Goal: Information Seeking & Learning: Check status

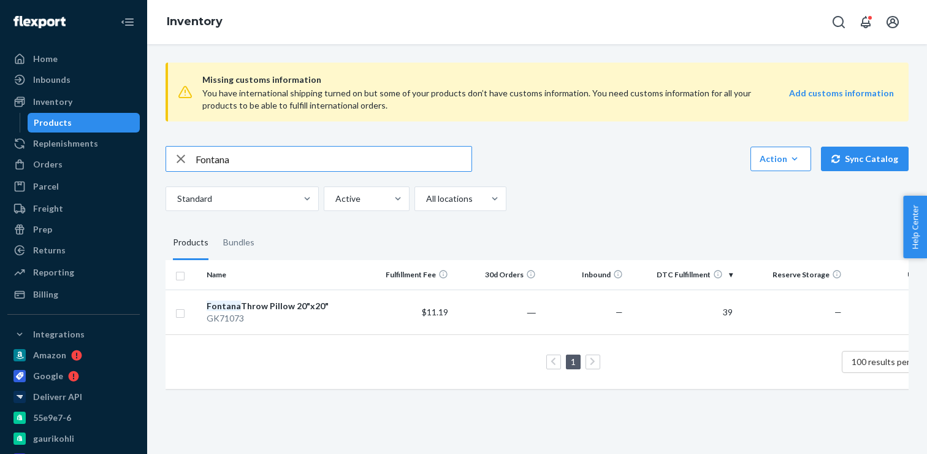
click at [208, 160] on input "Fontana" at bounding box center [334, 159] width 276 height 25
type input "[GEOGRAPHIC_DATA]"
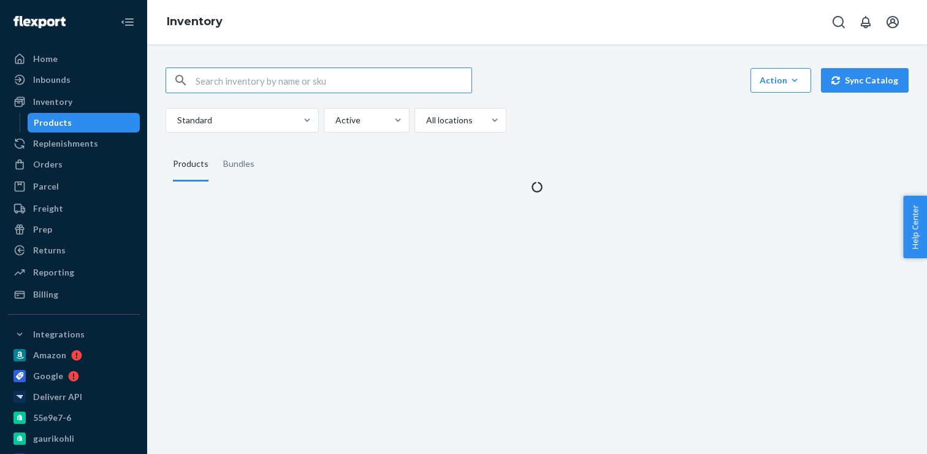
click at [220, 79] on input "text" at bounding box center [334, 80] width 276 height 25
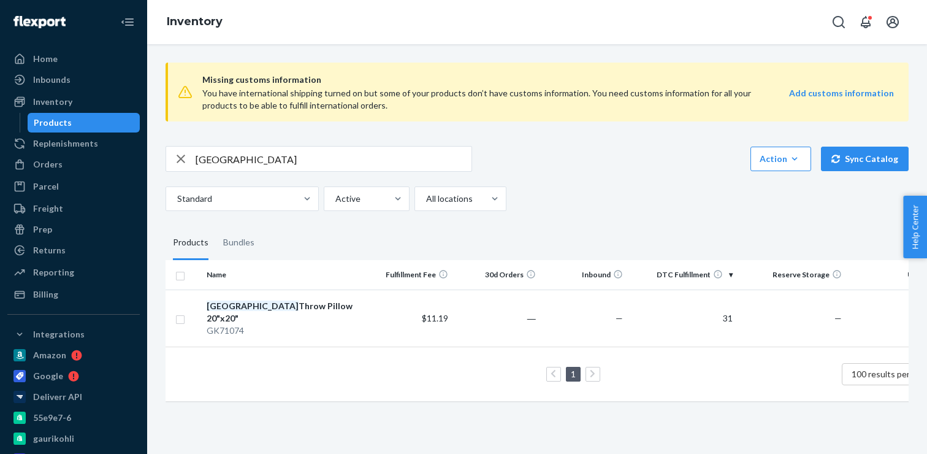
click at [204, 159] on input "[GEOGRAPHIC_DATA]" at bounding box center [334, 159] width 276 height 25
paste input "[US_STATE]"
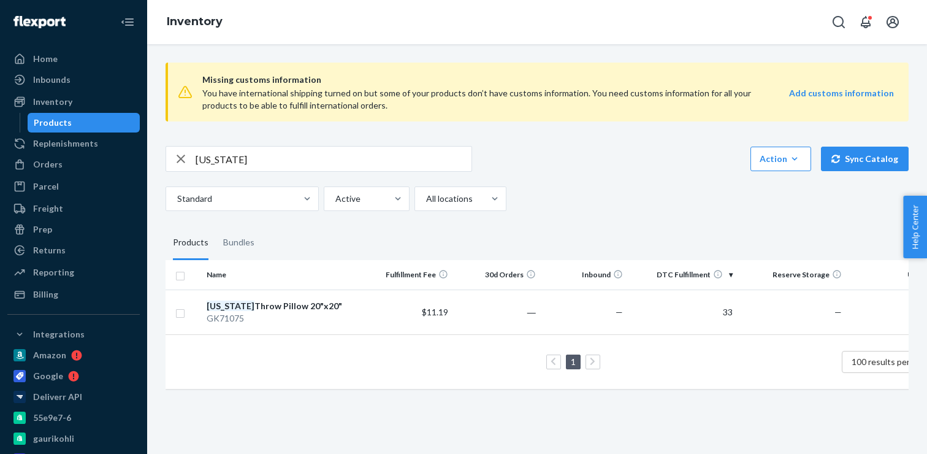
click at [218, 158] on input "[US_STATE]" at bounding box center [334, 159] width 276 height 25
paste input "[GEOGRAPHIC_DATA]"
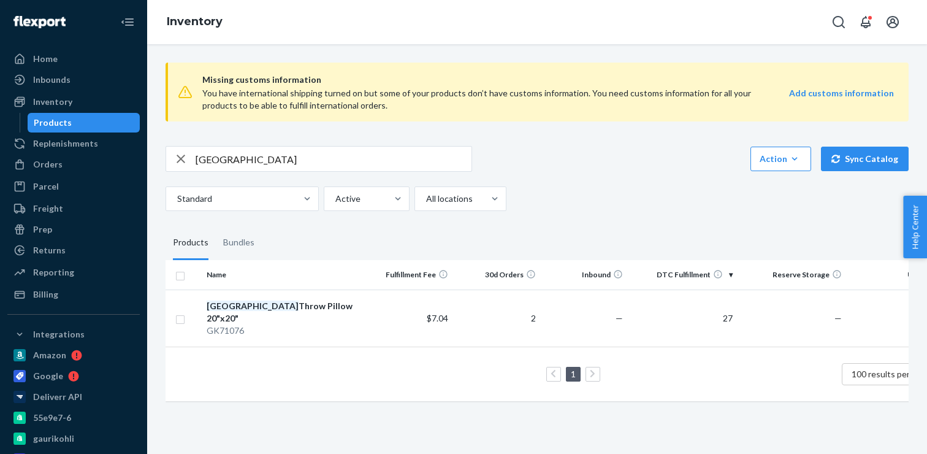
click at [212, 158] on input "[GEOGRAPHIC_DATA]" at bounding box center [334, 159] width 276 height 25
paste input "[GEOGRAPHIC_DATA]"
click at [208, 154] on input "[GEOGRAPHIC_DATA]" at bounding box center [334, 159] width 276 height 25
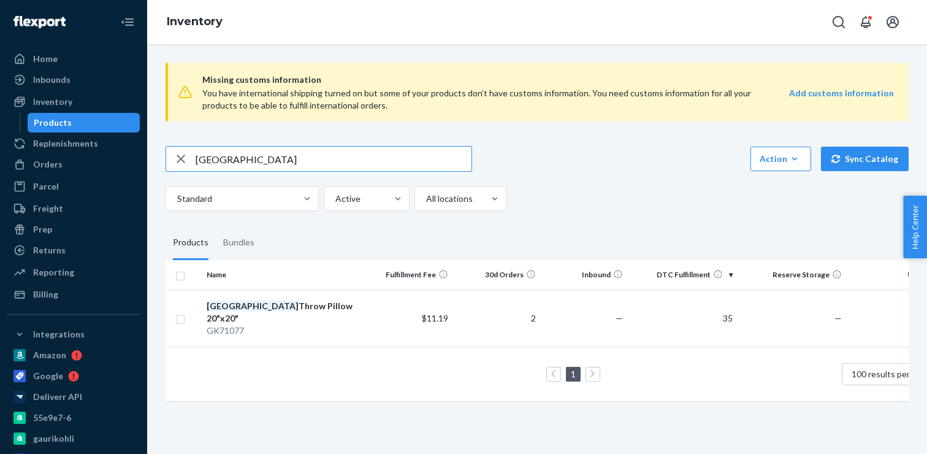
paste input "nnao"
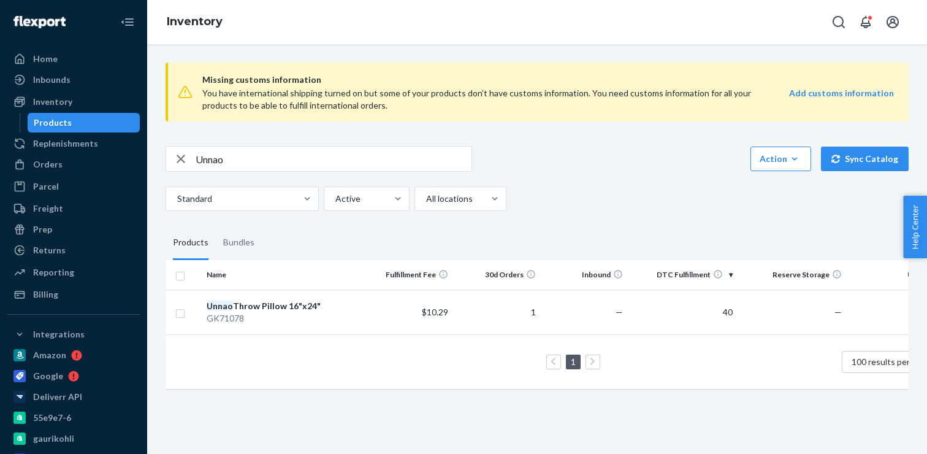
click at [227, 154] on input "Unnao" at bounding box center [334, 159] width 276 height 25
paste input "Sialkot"
click at [207, 169] on input "Sialkot" at bounding box center [334, 159] width 276 height 25
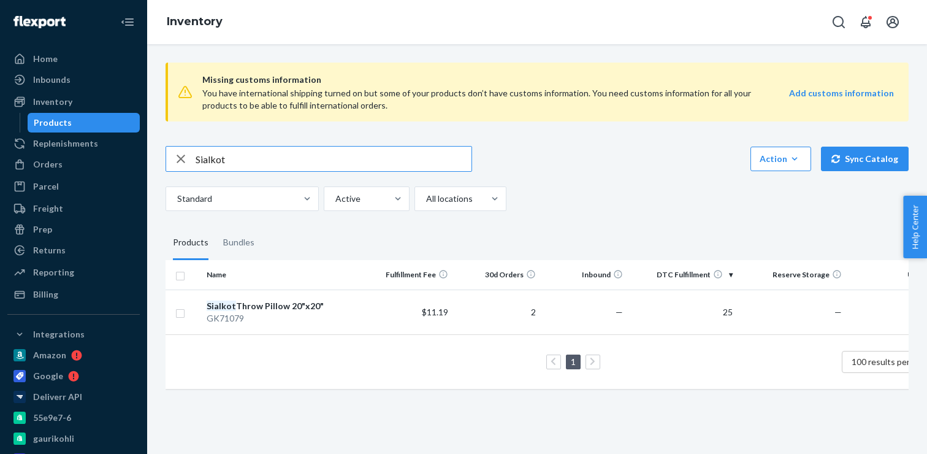
paste input "Luxor"
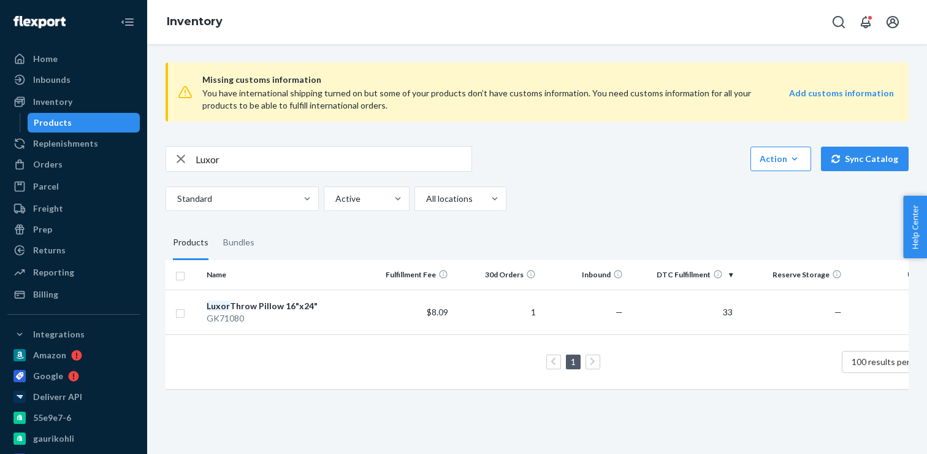
click at [217, 161] on input "Luxor" at bounding box center [334, 159] width 276 height 25
paste input "Vollard"
click at [229, 153] on input "Vollard" at bounding box center [334, 159] width 276 height 25
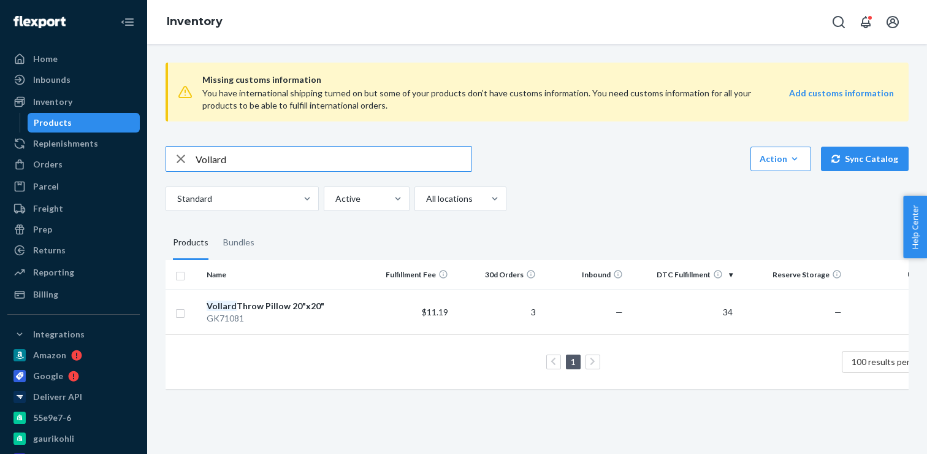
click at [229, 153] on input "Vollard" at bounding box center [334, 159] width 276 height 25
paste input "erona"
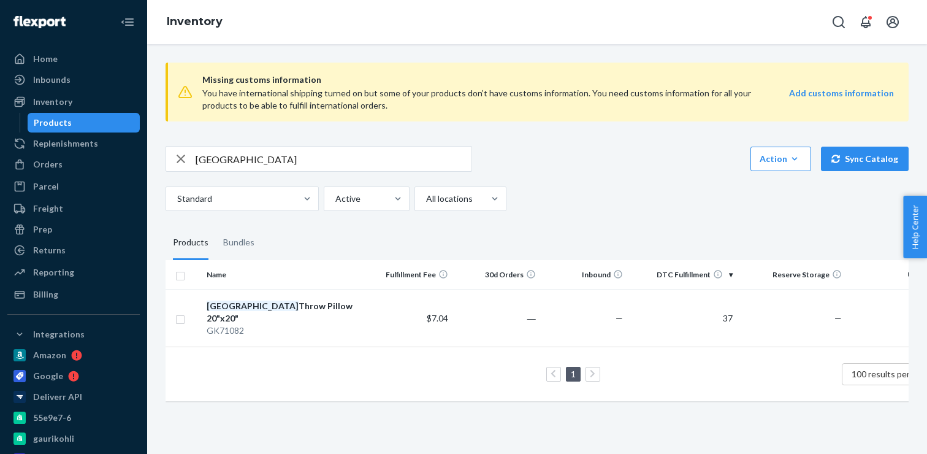
click at [225, 160] on input "[GEOGRAPHIC_DATA]" at bounding box center [334, 159] width 276 height 25
paste input "Sundance"
click at [229, 157] on input "Sundance" at bounding box center [334, 159] width 276 height 25
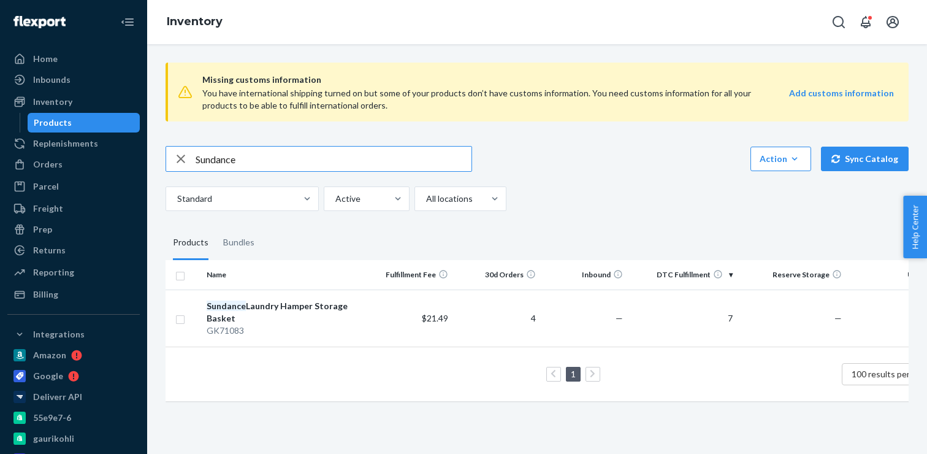
paste input "Zaria"
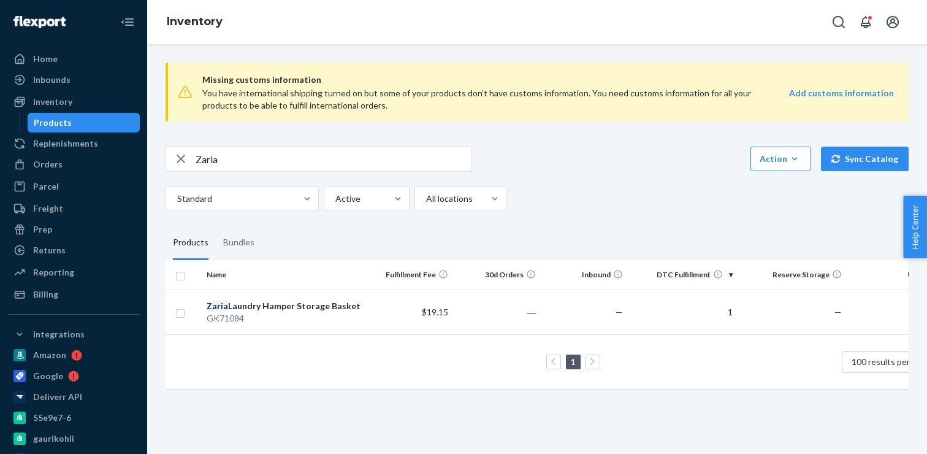
click at [215, 152] on input "Zaria" at bounding box center [334, 159] width 276 height 25
paste input "[PERSON_NAME]"
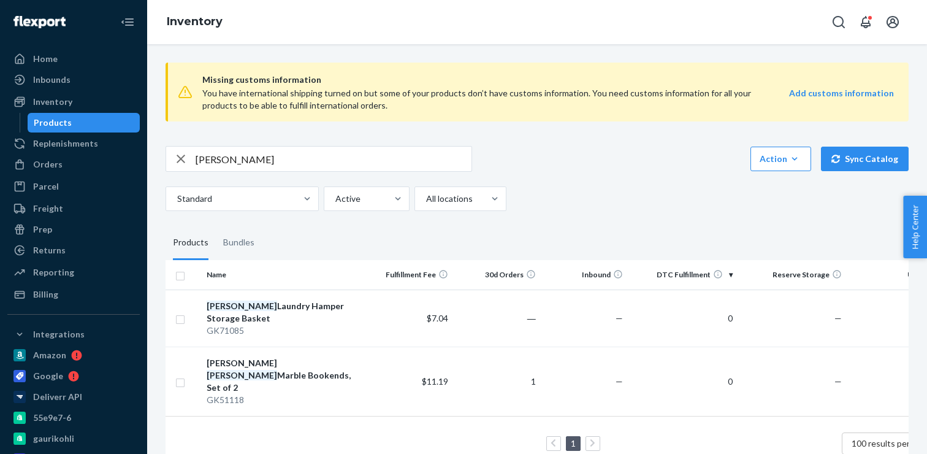
click at [218, 151] on input "[PERSON_NAME]" at bounding box center [334, 159] width 276 height 25
paste input "Zealand"
type input "Zealand"
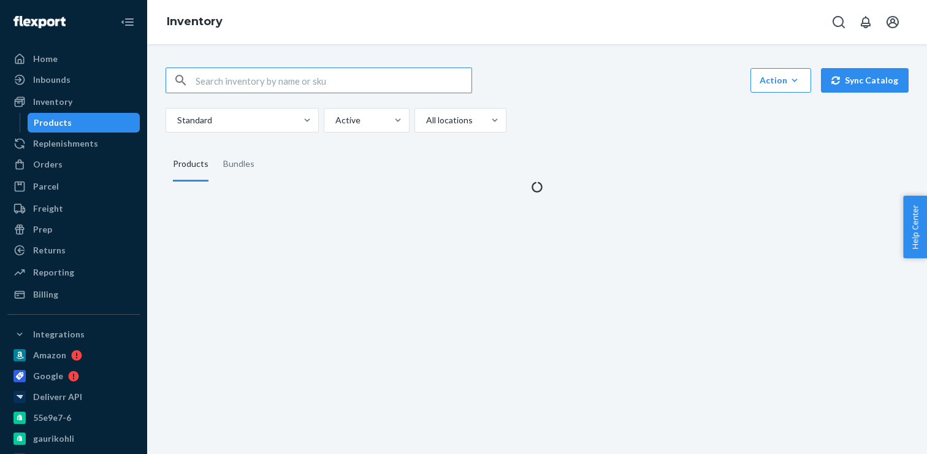
click at [228, 74] on input "text" at bounding box center [334, 80] width 276 height 25
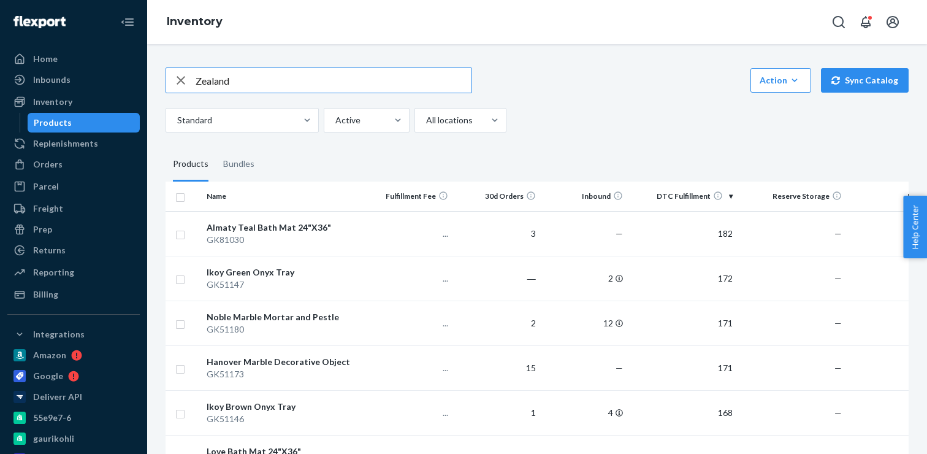
type input "Zealand"
